Goal: Transaction & Acquisition: Purchase product/service

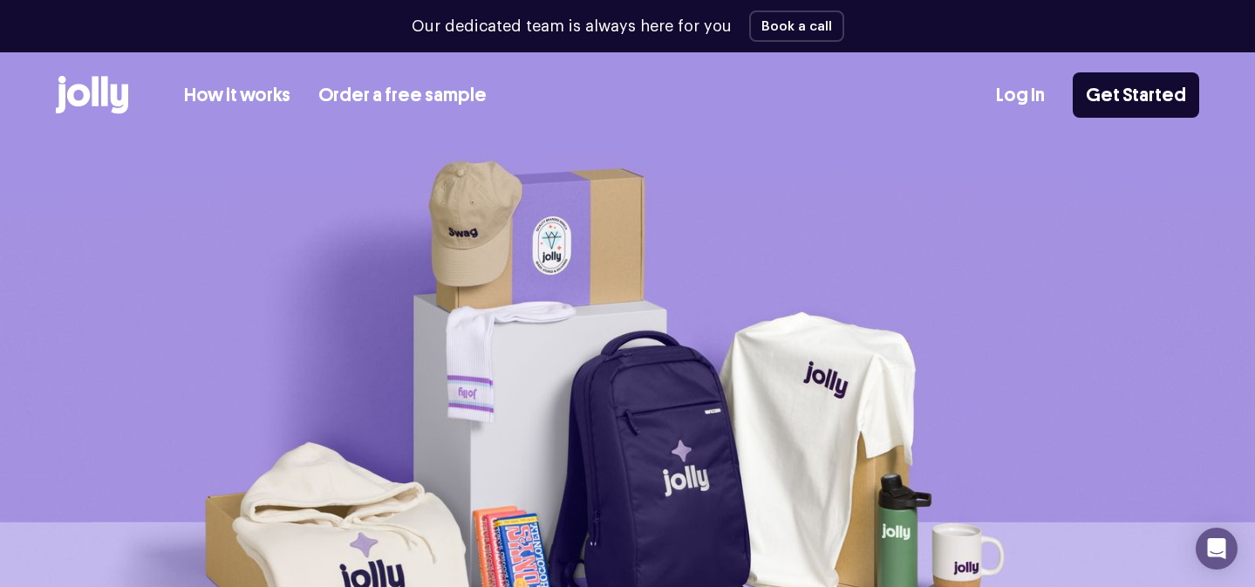
click at [775, 308] on img at bounding box center [627, 437] width 1255 height 594
click at [245, 101] on link "How it works" at bounding box center [237, 95] width 106 height 29
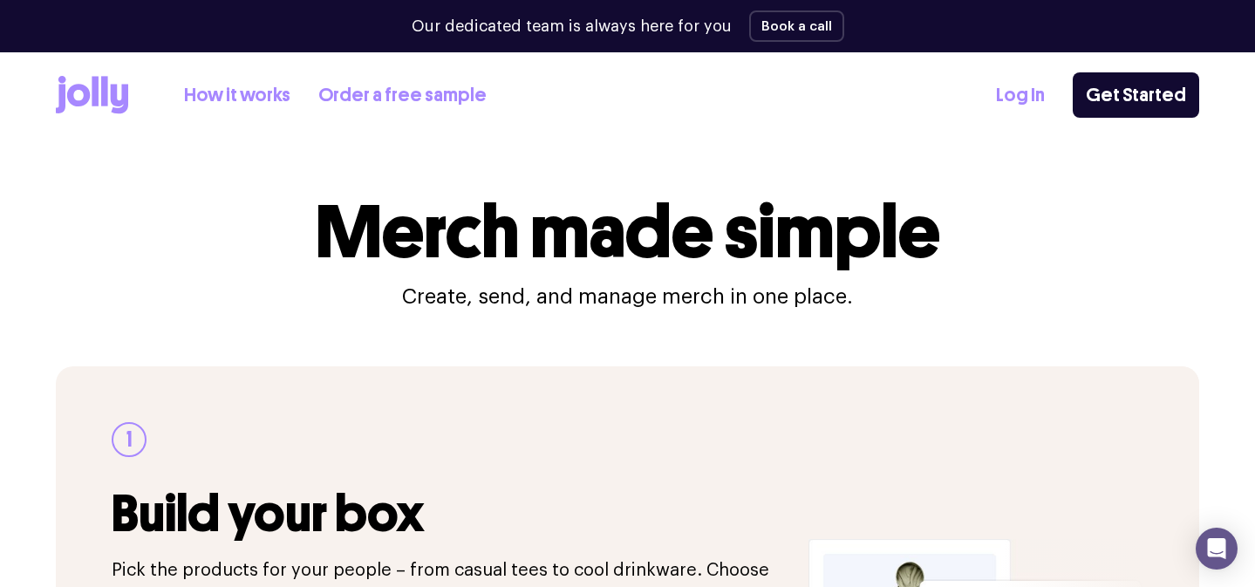
click at [92, 87] on icon at bounding box center [95, 91] width 7 height 30
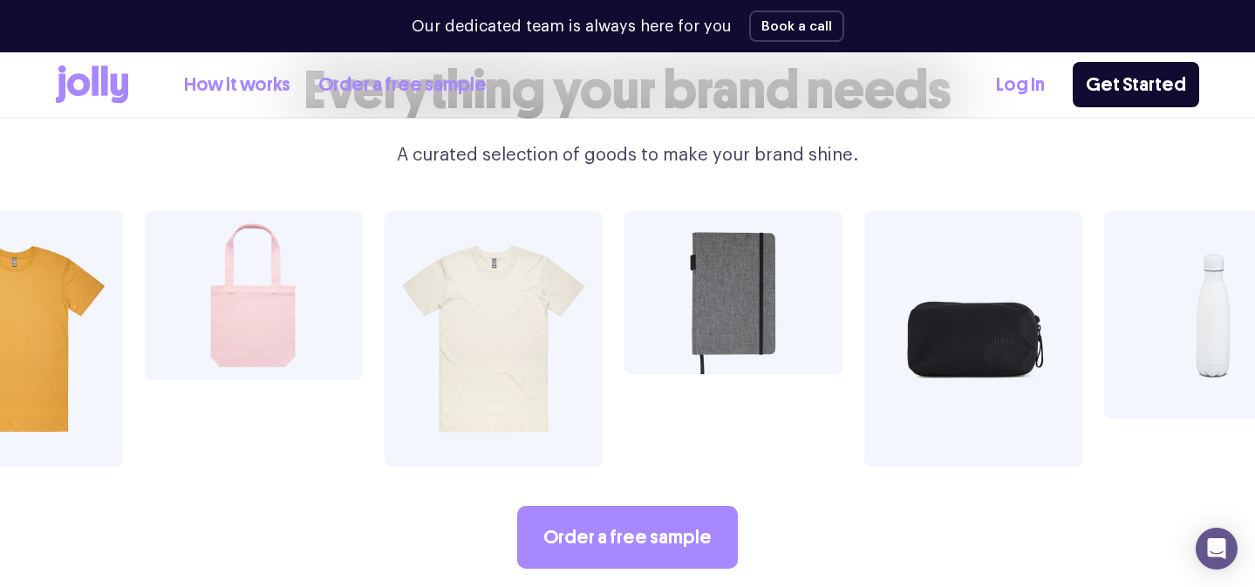
scroll to position [2904, 0]
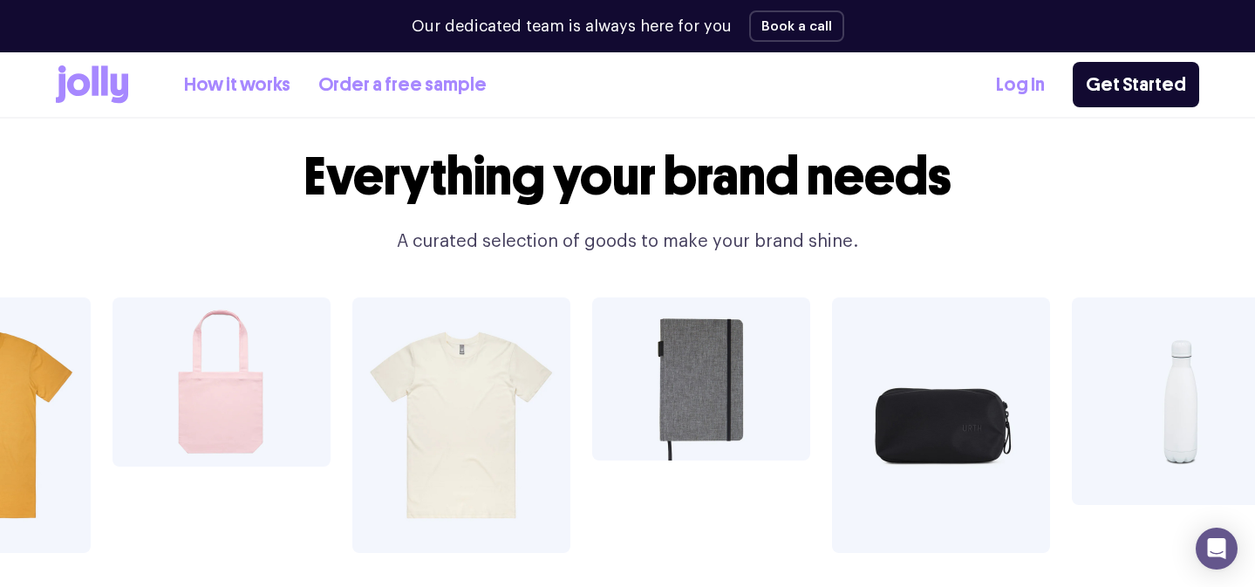
click at [413, 350] on img at bounding box center [461, 425] width 218 height 256
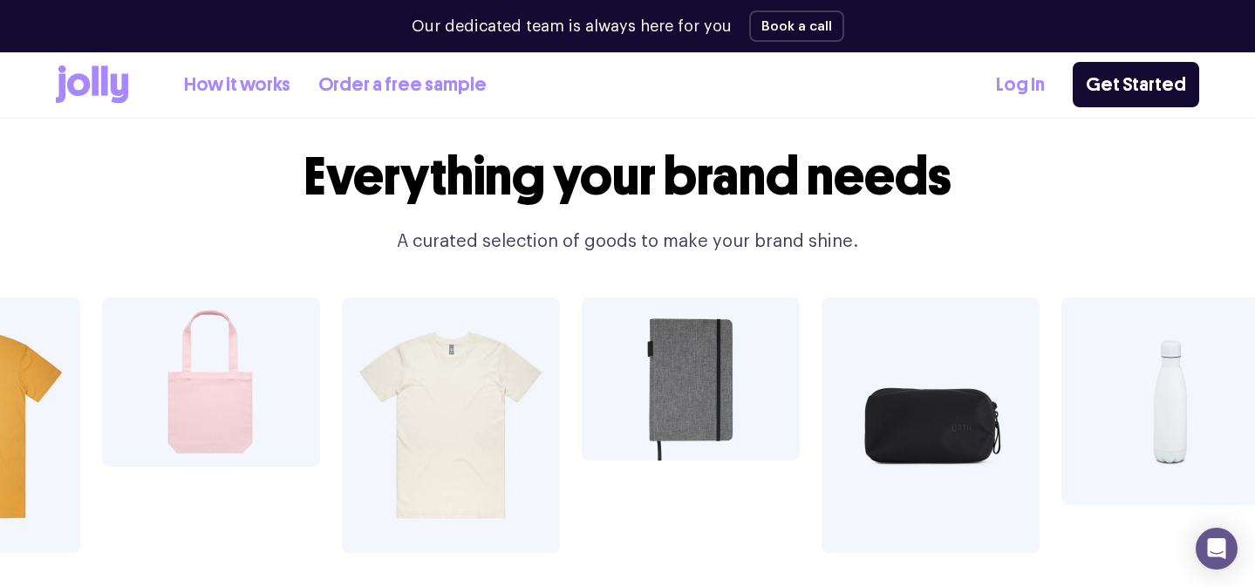
click at [413, 350] on img at bounding box center [451, 425] width 218 height 256
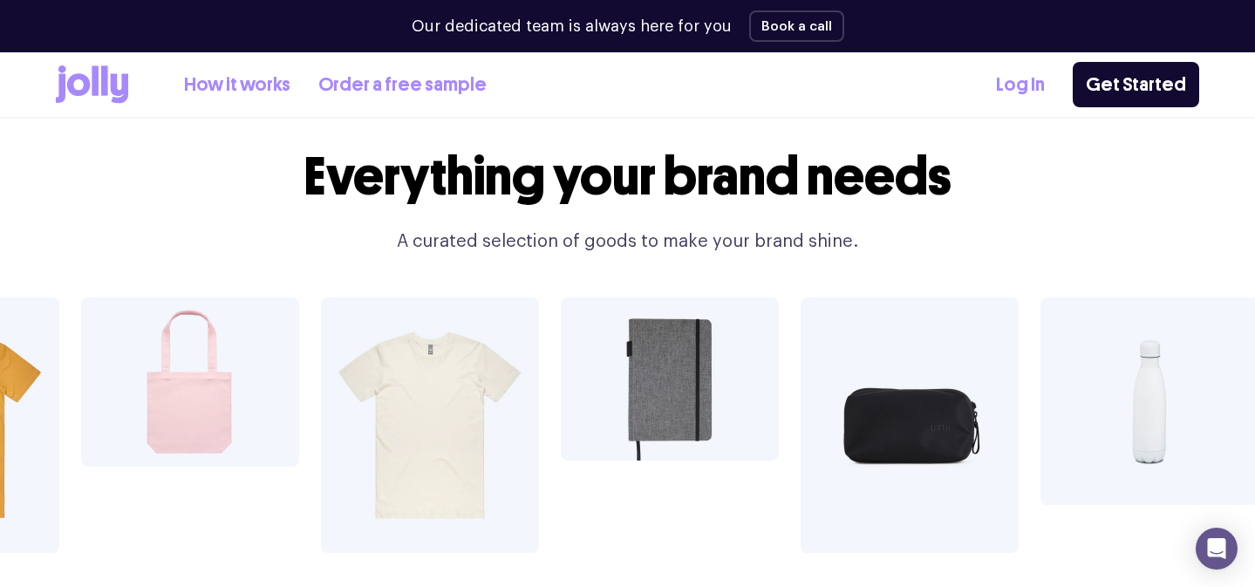
scroll to position [3025, 0]
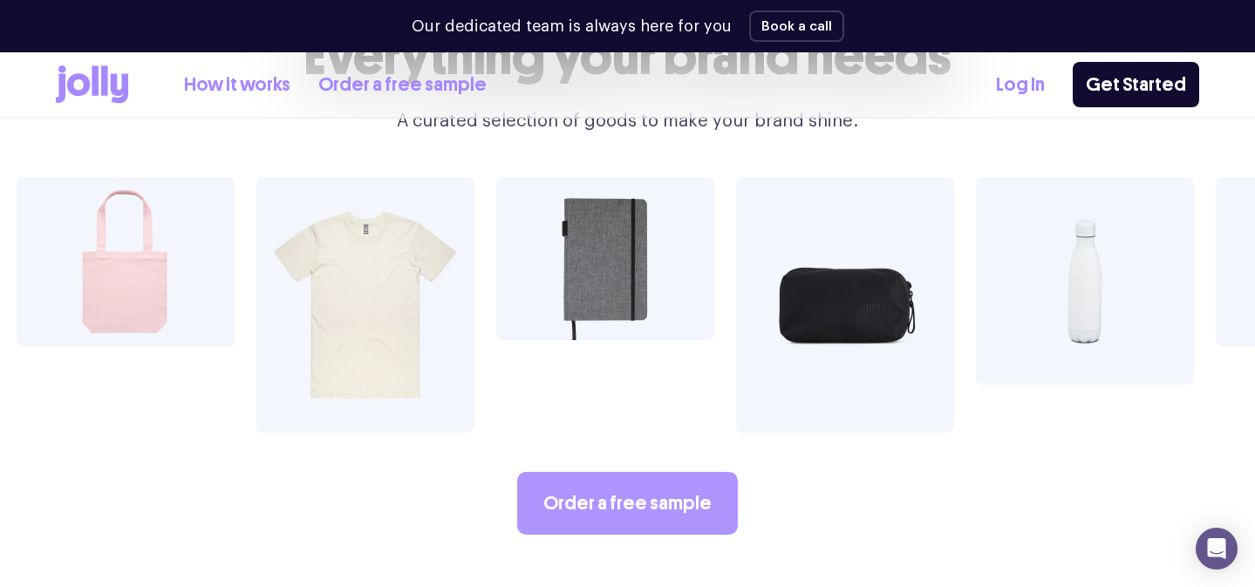
click at [578, 472] on link "Order a free sample" at bounding box center [627, 503] width 221 height 63
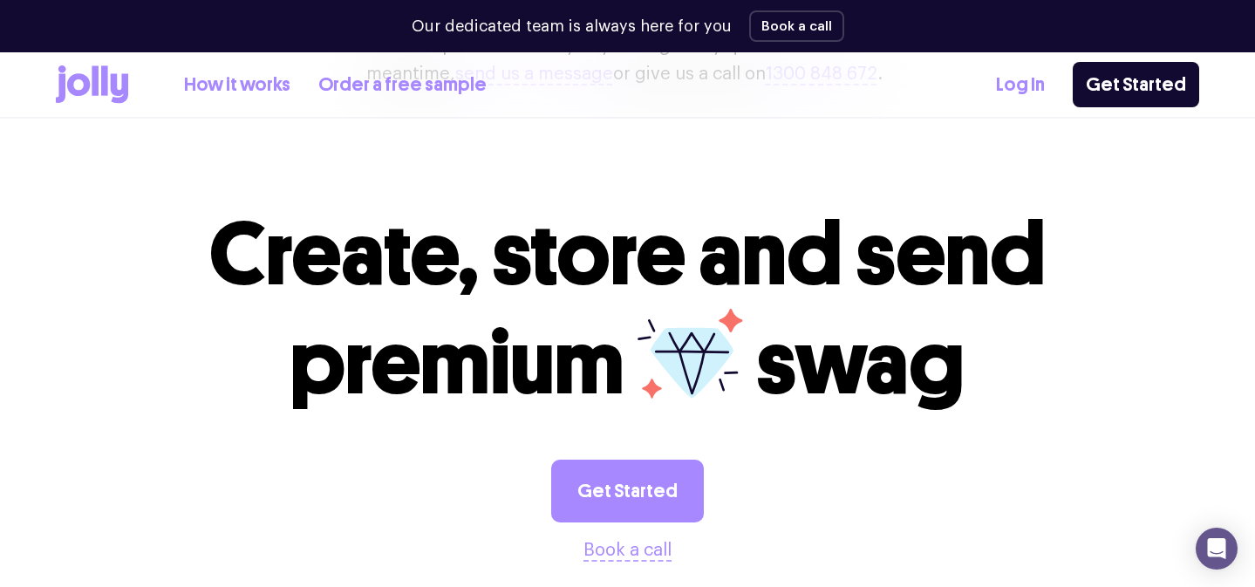
scroll to position [408, 0]
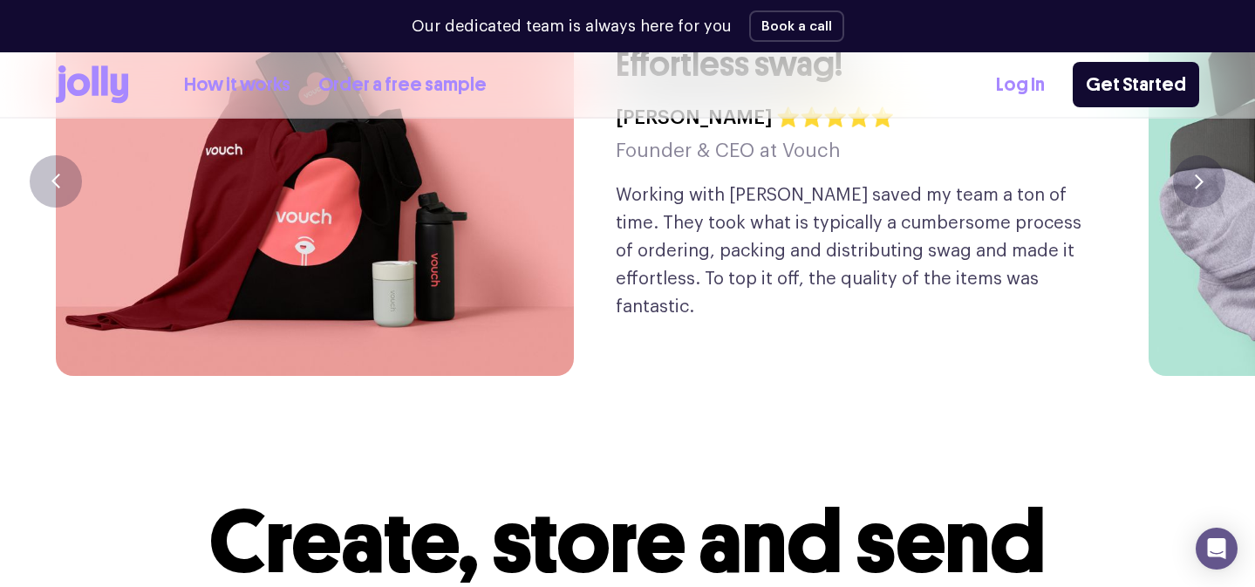
scroll to position [4694, 0]
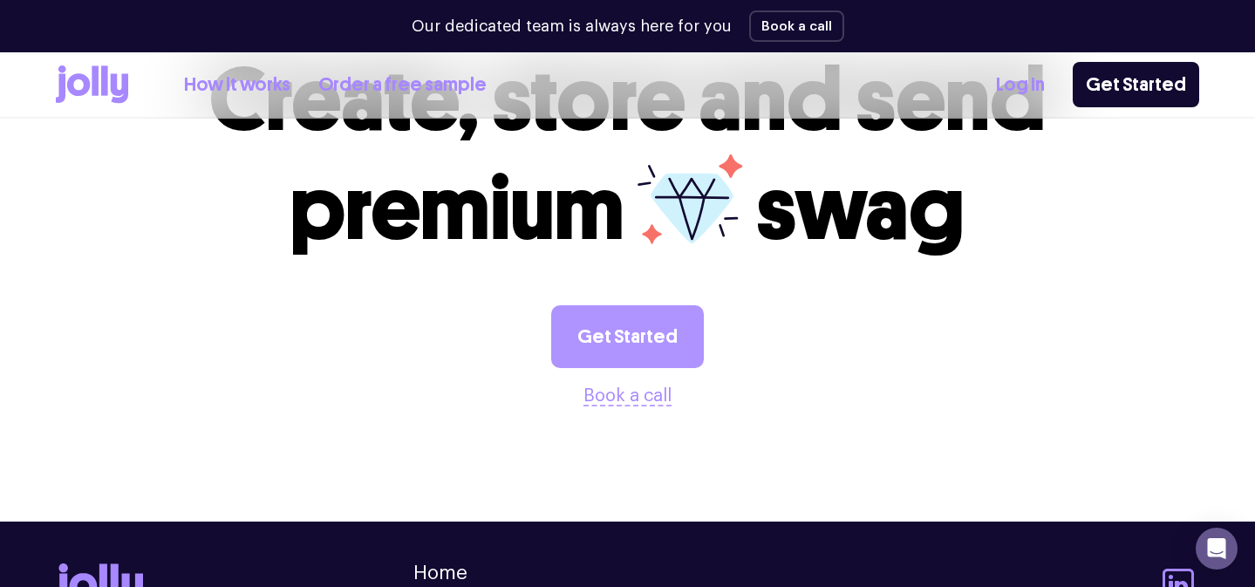
click at [597, 306] on link "Get Started" at bounding box center [627, 336] width 153 height 63
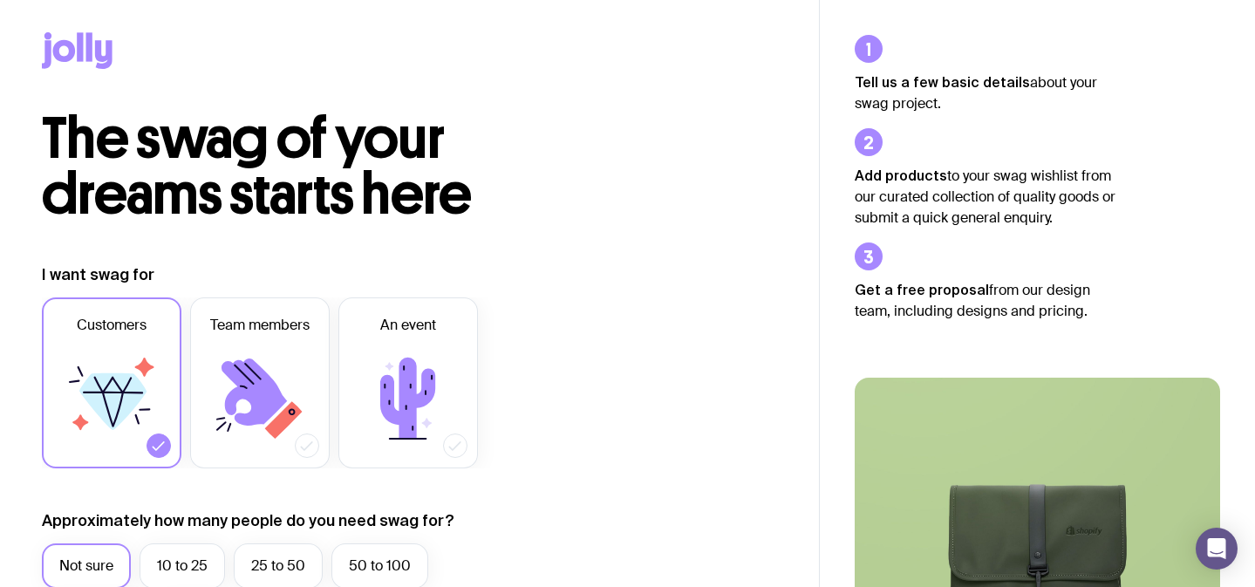
click at [99, 47] on icon at bounding box center [103, 54] width 17 height 29
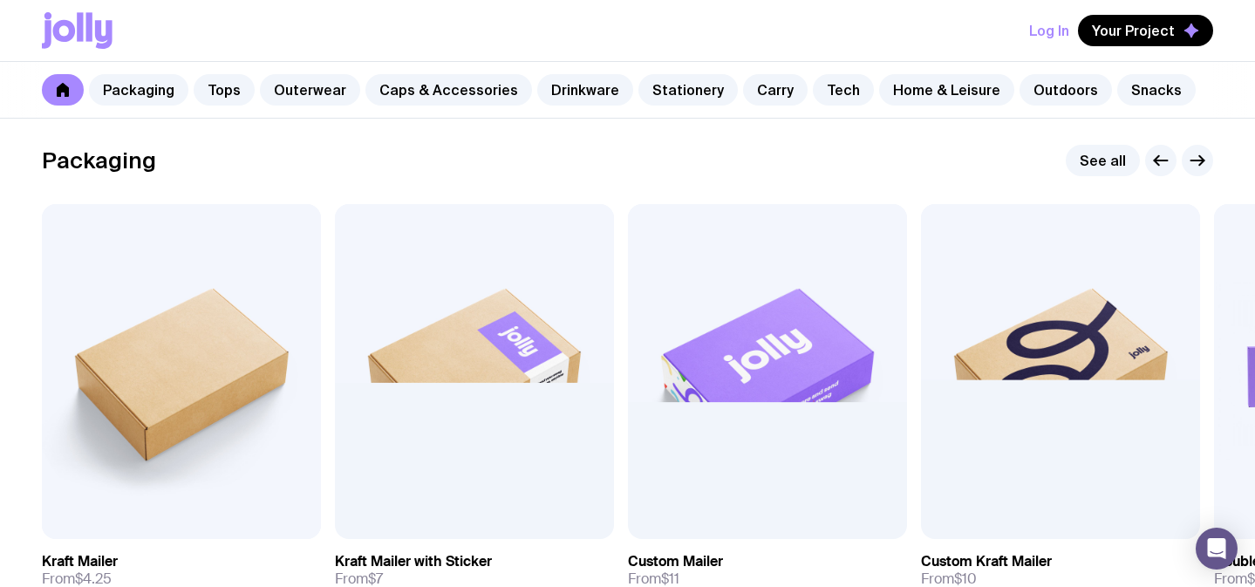
scroll to position [935, 0]
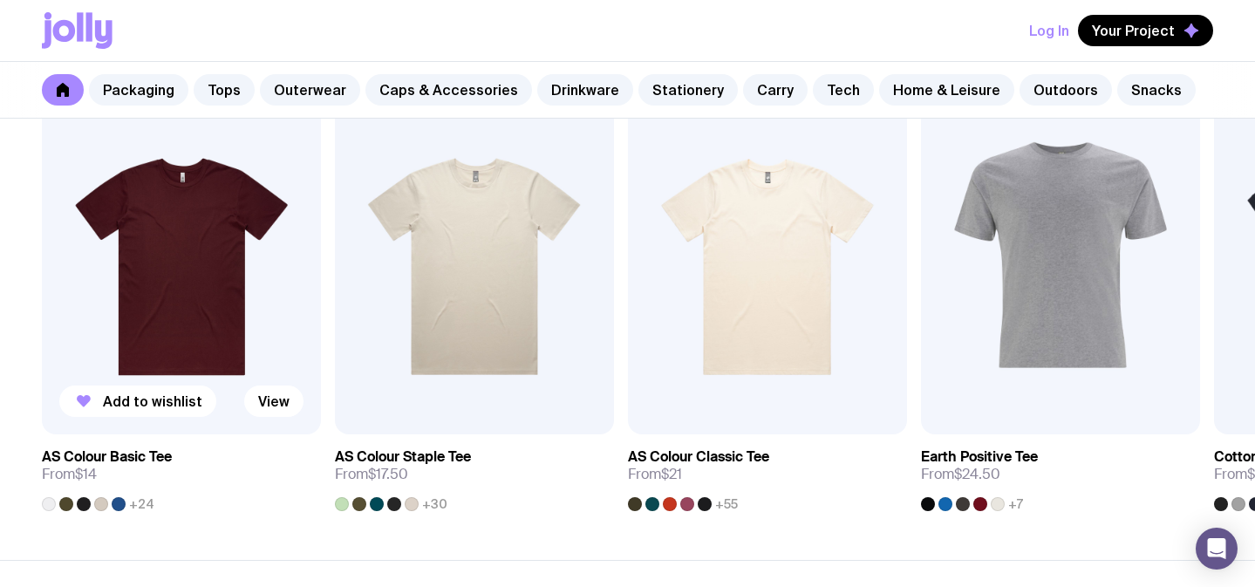
click at [183, 276] on img at bounding box center [181, 266] width 279 height 335
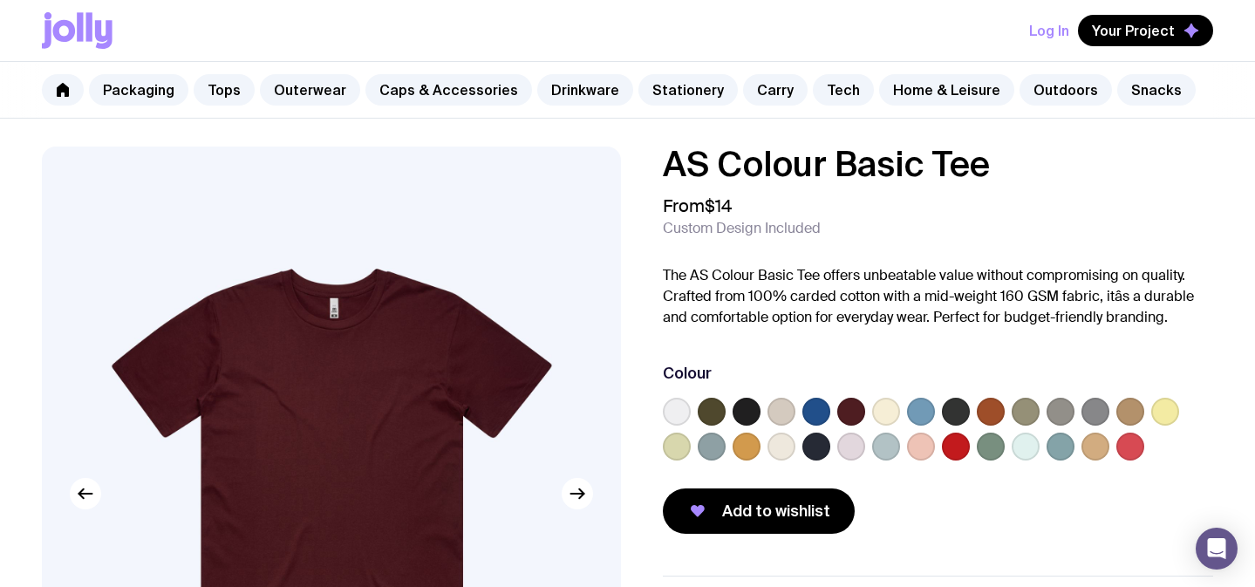
scroll to position [26, 0]
